Goal: Navigation & Orientation: Find specific page/section

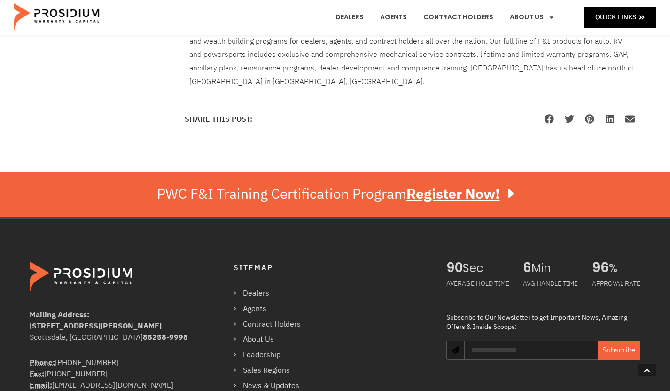
scroll to position [939, 0]
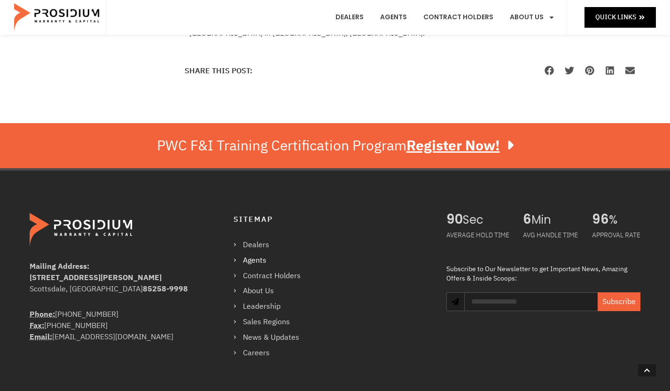
click at [252, 259] on link "Agents" at bounding box center [271, 261] width 77 height 14
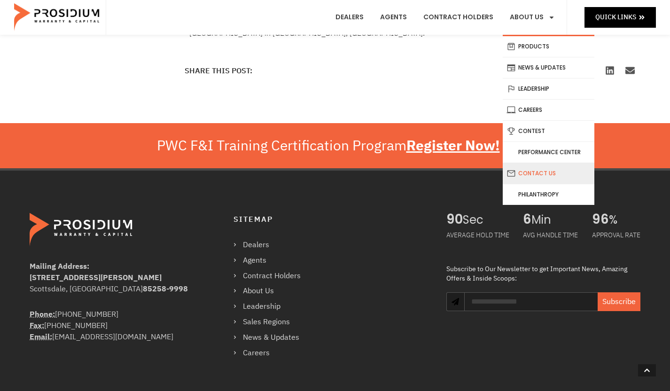
click at [543, 171] on link "Contact Us" at bounding box center [548, 173] width 92 height 21
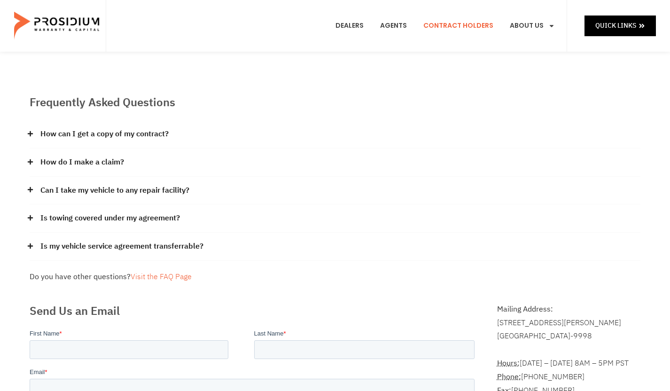
click at [453, 25] on link "Contract Holders" at bounding box center [458, 25] width 84 height 35
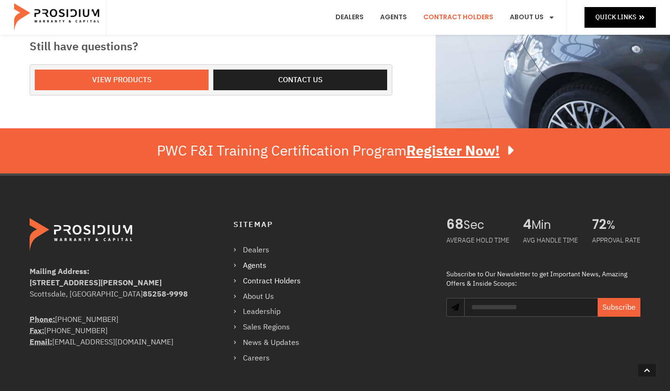
scroll to position [517, 0]
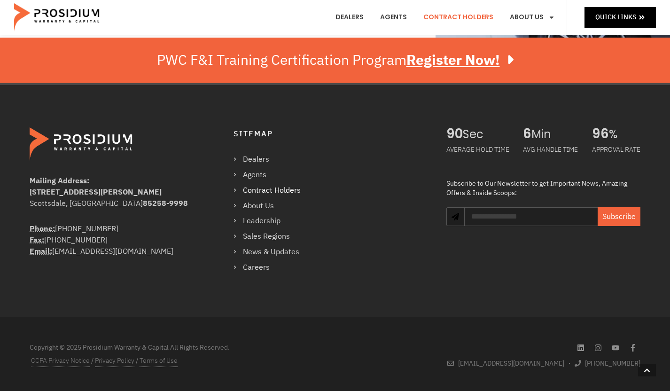
click at [152, 14] on div "Dealers Agents Contract Holders About Us Products News & Updates Leadership Car…" at bounding box center [336, 17] width 461 height 35
